Goal: Book appointment/travel/reservation

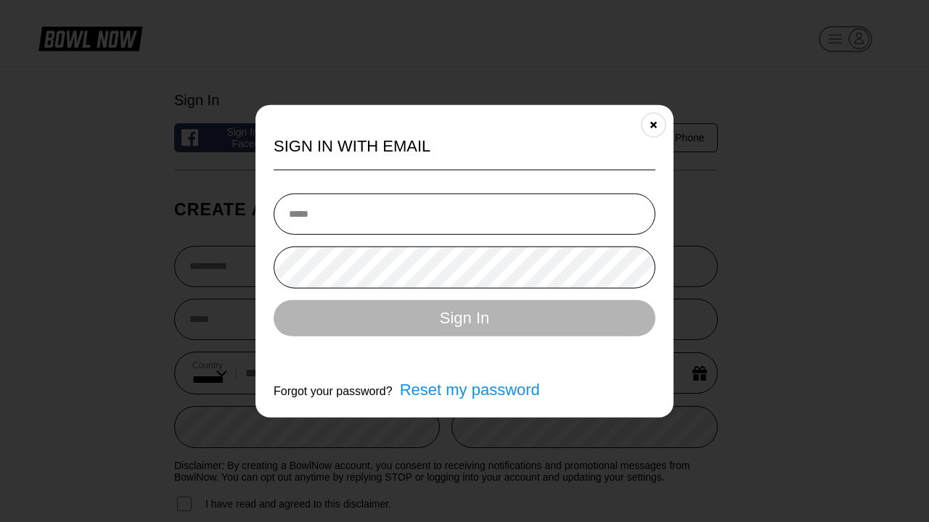
select select "**"
type input "**********"
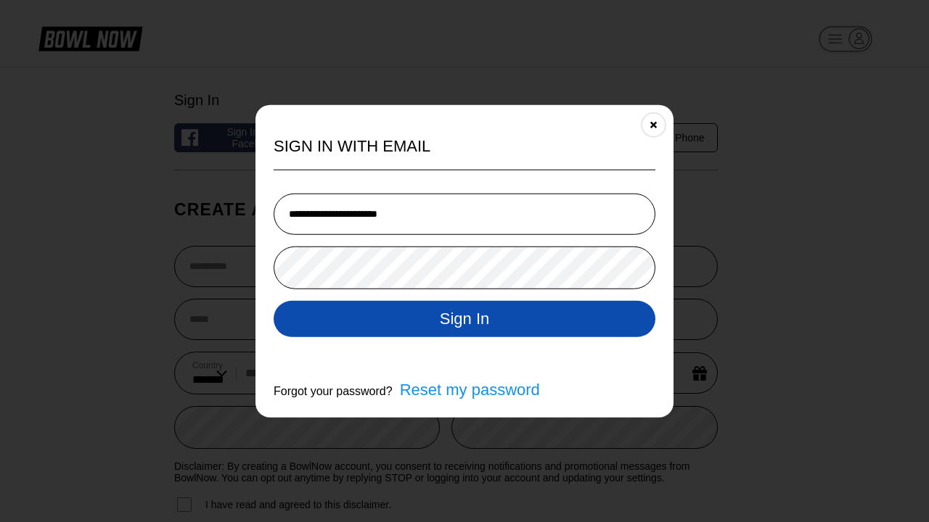
click at [464, 320] on button "Sign In" at bounding box center [464, 318] width 382 height 36
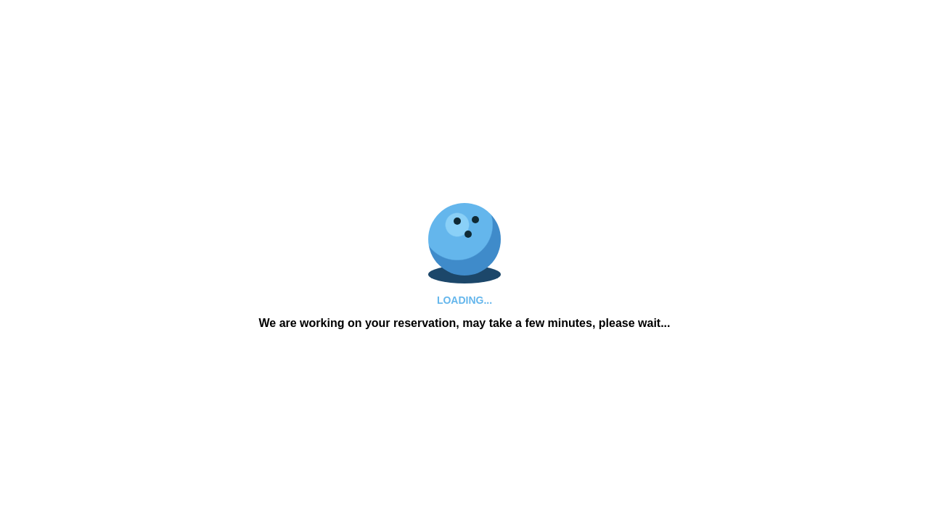
scroll to position [1037, 0]
